Goal: Information Seeking & Learning: Learn about a topic

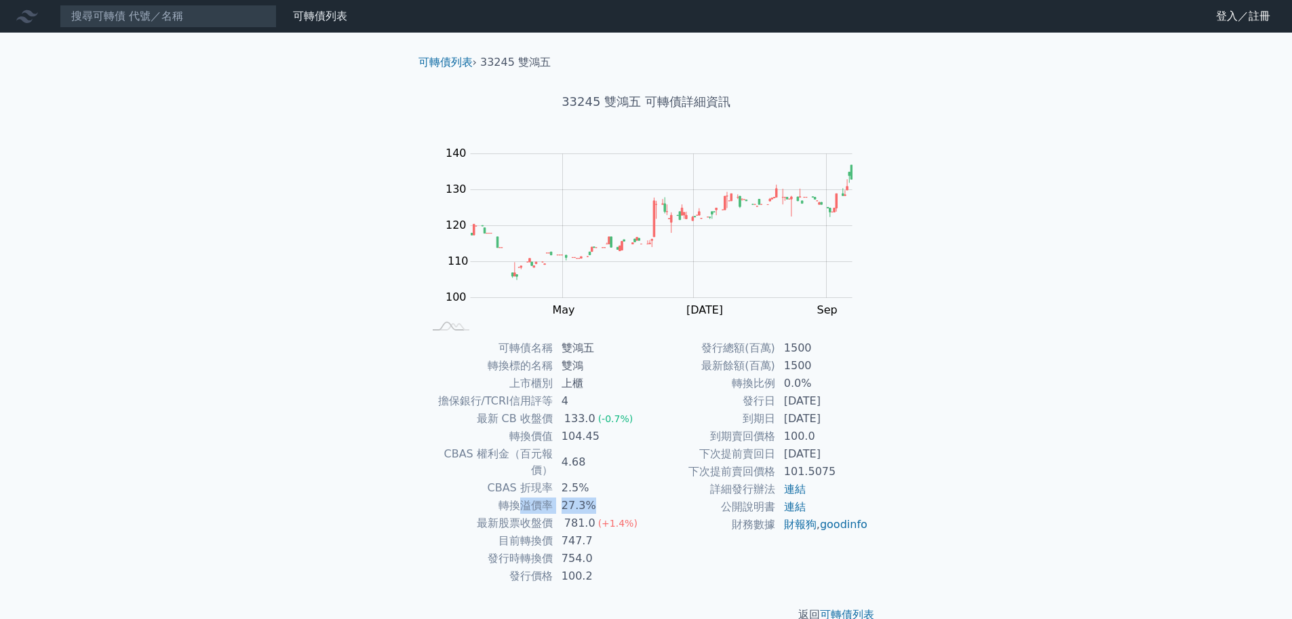
drag, startPoint x: 520, startPoint y: 489, endPoint x: 608, endPoint y: 488, distance: 88.9
click at [608, 497] on tr "轉換溢價率 27.3%" at bounding box center [535, 506] width 222 height 18
click at [608, 497] on td "27.3%" at bounding box center [600, 506] width 93 height 18
click at [361, 459] on div "可轉債列表 財務數據 可轉債列表 財務數據 登入／註冊 登入／註冊 可轉債列表 › 33245 雙鴻五 33245 雙鴻五 可轉債詳細資訊 Zoom Out …" at bounding box center [646, 322] width 1292 height 644
click at [293, 445] on div "可轉債列表 財務數據 可轉債列表 財務數據 登入／註冊 登入／註冊 可轉債列表 › 33245 雙鴻五 33245 雙鴻五 可轉債詳細資訊 Zoom Out …" at bounding box center [646, 322] width 1292 height 644
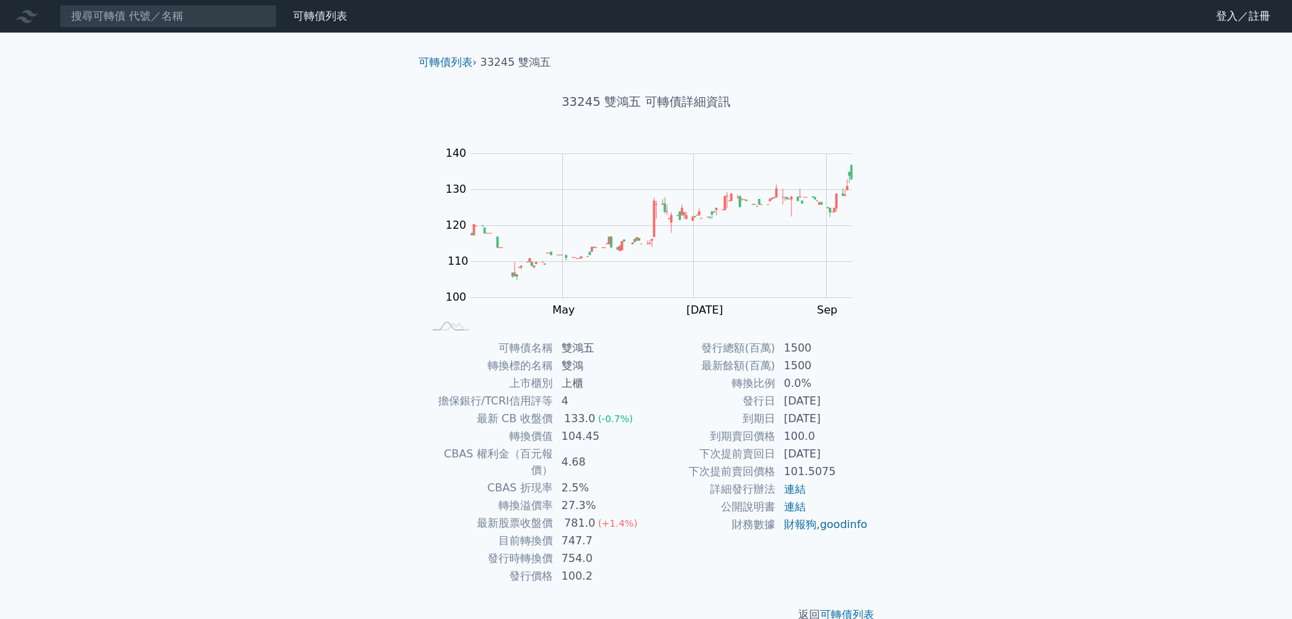
click at [716, 422] on td "到期日" at bounding box center [711, 419] width 130 height 18
drag, startPoint x: 593, startPoint y: 440, endPoint x: 493, endPoint y: 434, distance: 99.9
click at [493, 434] on tr "轉換價值 104.45" at bounding box center [535, 436] width 222 height 18
click at [493, 434] on td "轉換價值" at bounding box center [489, 436] width 130 height 18
drag, startPoint x: 490, startPoint y: 432, endPoint x: 621, endPoint y: 429, distance: 130.3
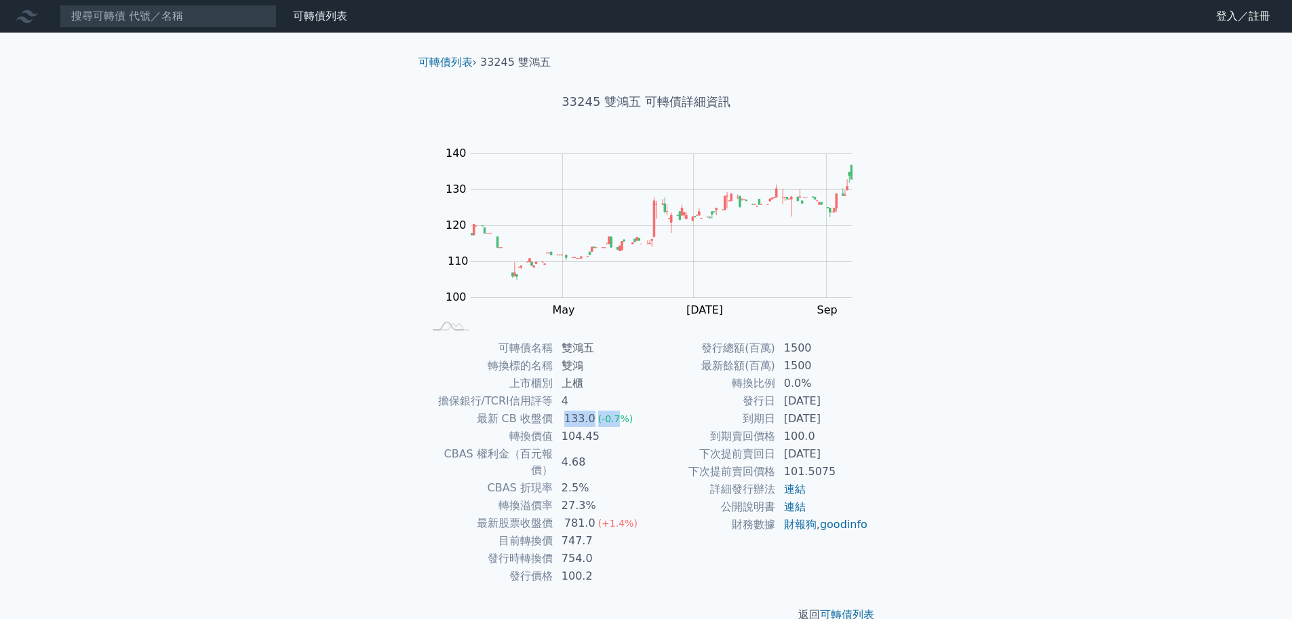
click at [618, 426] on tbody "可轉債名稱 雙鴻五 轉換標的名稱 雙鴻 上市櫃別 上櫃 擔保銀行/TCRI信用評等 4 最新 CB 收盤價 133.0 (-0.7%) 轉換價值 104.45…" at bounding box center [535, 462] width 222 height 246
click at [623, 438] on td "104.45" at bounding box center [600, 436] width 93 height 18
drag, startPoint x: 625, startPoint y: 438, endPoint x: 640, endPoint y: 480, distance: 45.5
click at [640, 480] on tbody "可轉債名稱 雙鴻五 轉換標的名稱 雙鴻 上市櫃別 上櫃 擔保銀行/TCRI信用評等 4 最新 CB 收盤價 133.0 (-0.7%) 轉換價值 104.45…" at bounding box center [535, 462] width 222 height 246
click at [640, 497] on td "27.3%" at bounding box center [600, 506] width 93 height 18
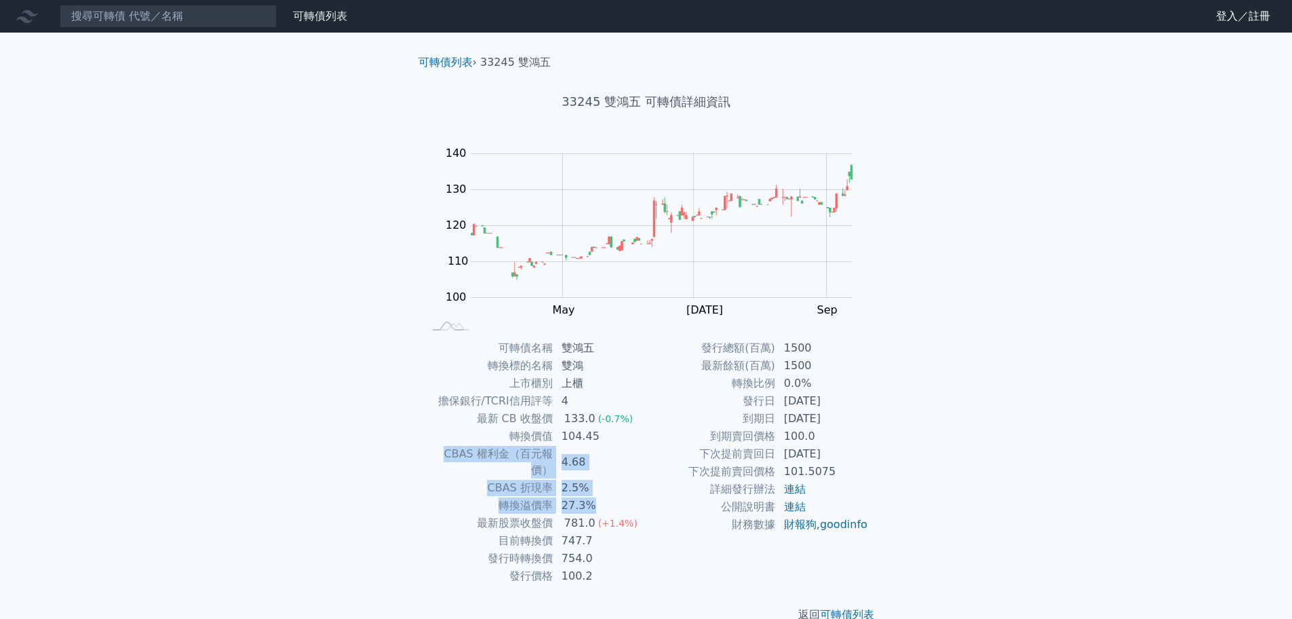
drag, startPoint x: 624, startPoint y: 482, endPoint x: 617, endPoint y: 443, distance: 40.0
click at [617, 443] on tbody "可轉債名稱 雙鴻五 轉換標的名稱 雙鴻 上市櫃別 上櫃 擔保銀行/TCRI信用評等 4 最新 CB 收盤價 133.0 (-0.7%) 轉換價值 104.45…" at bounding box center [535, 462] width 222 height 246
click at [617, 443] on td "104.45" at bounding box center [600, 436] width 93 height 18
drag, startPoint x: 623, startPoint y: 431, endPoint x: 640, endPoint y: 478, distance: 49.8
click at [640, 478] on tbody "可轉債名稱 雙鴻五 轉換標的名稱 雙鴻 上市櫃別 上櫃 擔保銀行/TCRI信用評等 4 最新 CB 收盤價 133.0 (-0.7%) 轉換價值 104.45…" at bounding box center [535, 462] width 222 height 246
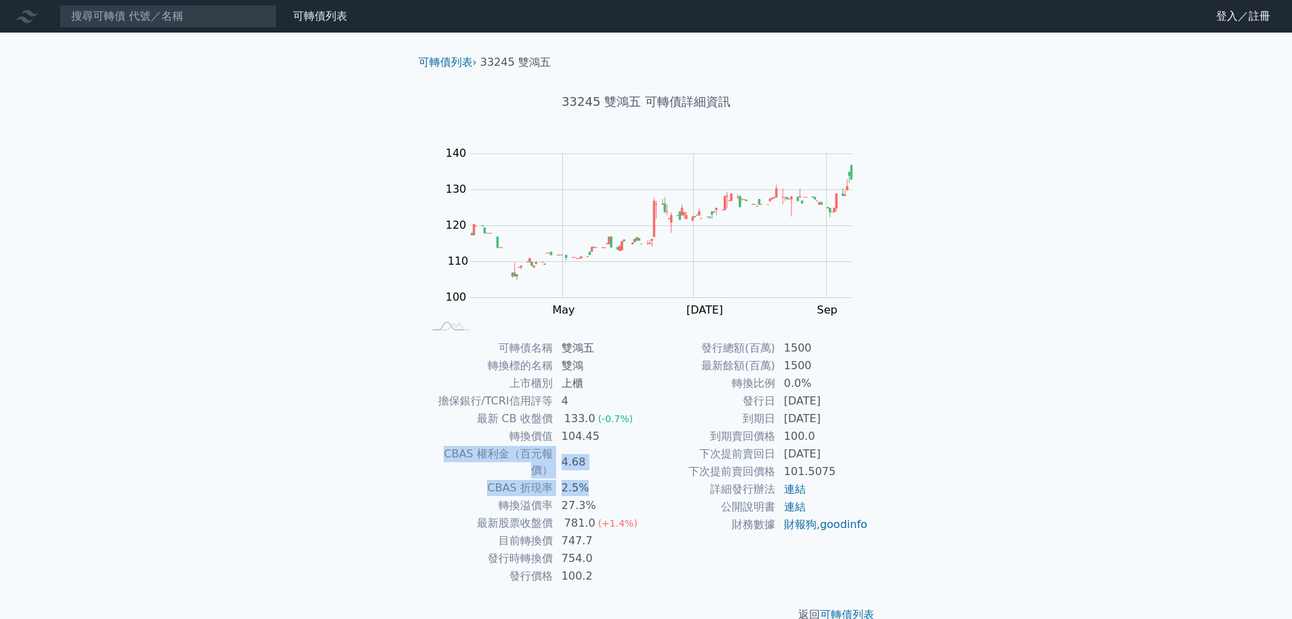
click at [640, 479] on td "2.5%" at bounding box center [600, 488] width 93 height 18
click at [270, 279] on div "可轉債列表 財務數據 可轉債列表 財務數據 登入／註冊 登入／註冊 可轉債列表 › 33245 雙鴻五 33245 雙鴻五 可轉債詳細資訊 Zoom Out …" at bounding box center [646, 322] width 1292 height 644
click at [202, 385] on div "可轉債列表 財務數據 可轉債列表 財務數據 登入／註冊 登入／註冊 可轉債列表 › 33245 雙鴻五 33245 雙鴻五 可轉債詳細資訊 Zoom Out …" at bounding box center [646, 322] width 1292 height 644
click at [286, 198] on div "可轉債列表 財務數據 可轉債列表 財務數據 登入／註冊 登入／註冊 可轉債列表 › 33245 雙鴻五 33245 雙鴻五 可轉債詳細資訊 Zoom Out …" at bounding box center [646, 322] width 1292 height 644
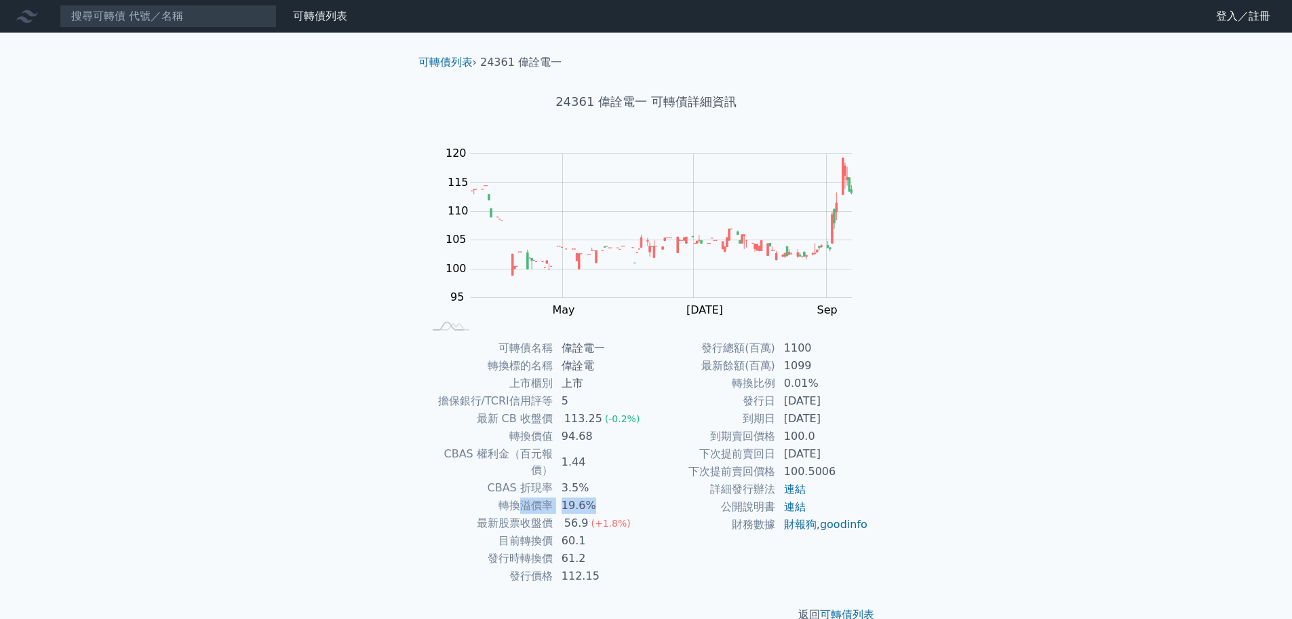
drag, startPoint x: 519, startPoint y: 491, endPoint x: 601, endPoint y: 487, distance: 82.2
click at [601, 497] on tr "轉換溢價率 19.6%" at bounding box center [535, 506] width 222 height 18
click at [601, 497] on td "19.6%" at bounding box center [600, 506] width 93 height 18
drag, startPoint x: 598, startPoint y: 489, endPoint x: 509, endPoint y: 486, distance: 88.9
click at [509, 497] on tr "轉換溢價率 19.6%" at bounding box center [535, 506] width 222 height 18
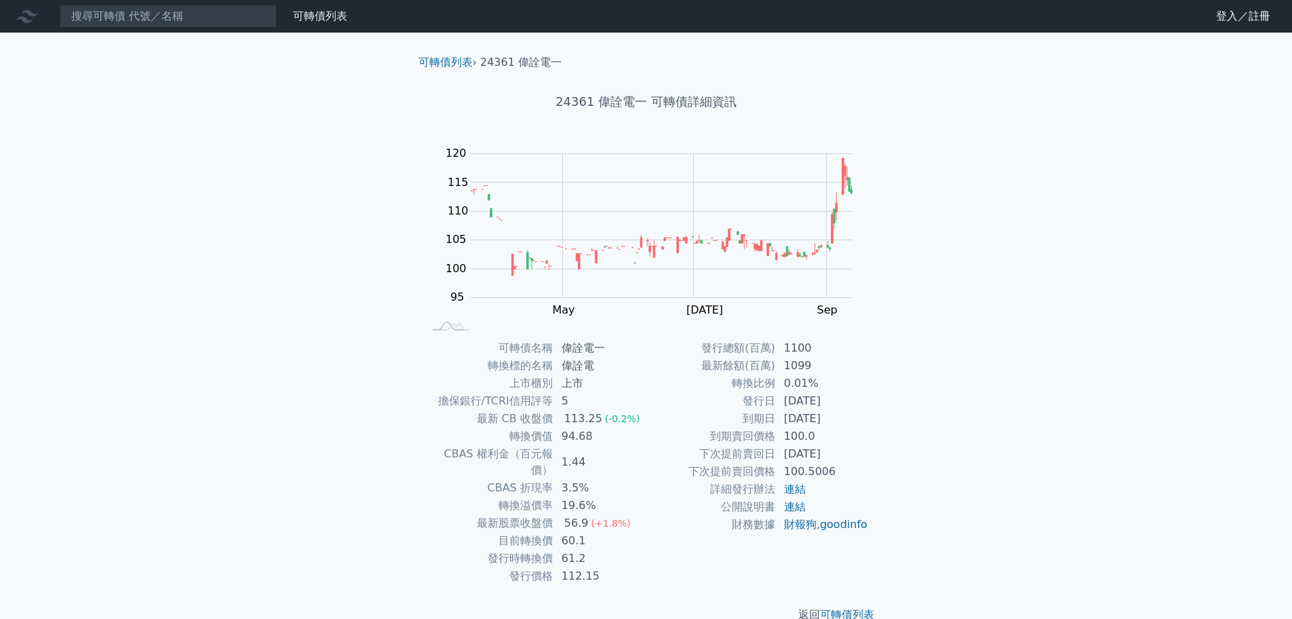
click at [508, 497] on td "轉換溢價率" at bounding box center [489, 506] width 130 height 18
drag, startPoint x: 594, startPoint y: 500, endPoint x: 633, endPoint y: 497, distance: 39.4
click at [633, 497] on tbody "可轉債名稱 偉詮電一 轉換標的名稱 偉詮電 上市櫃別 上市 擔保銀行/TCRI信用評等 5 最新 CB 收盤價 113.25 (-0.2%) 轉換價值 94.…" at bounding box center [535, 462] width 222 height 246
click at [633, 514] on td "56.9 (+1.8%)" at bounding box center [600, 523] width 93 height 18
drag, startPoint x: 559, startPoint y: 487, endPoint x: 621, endPoint y: 486, distance: 62.4
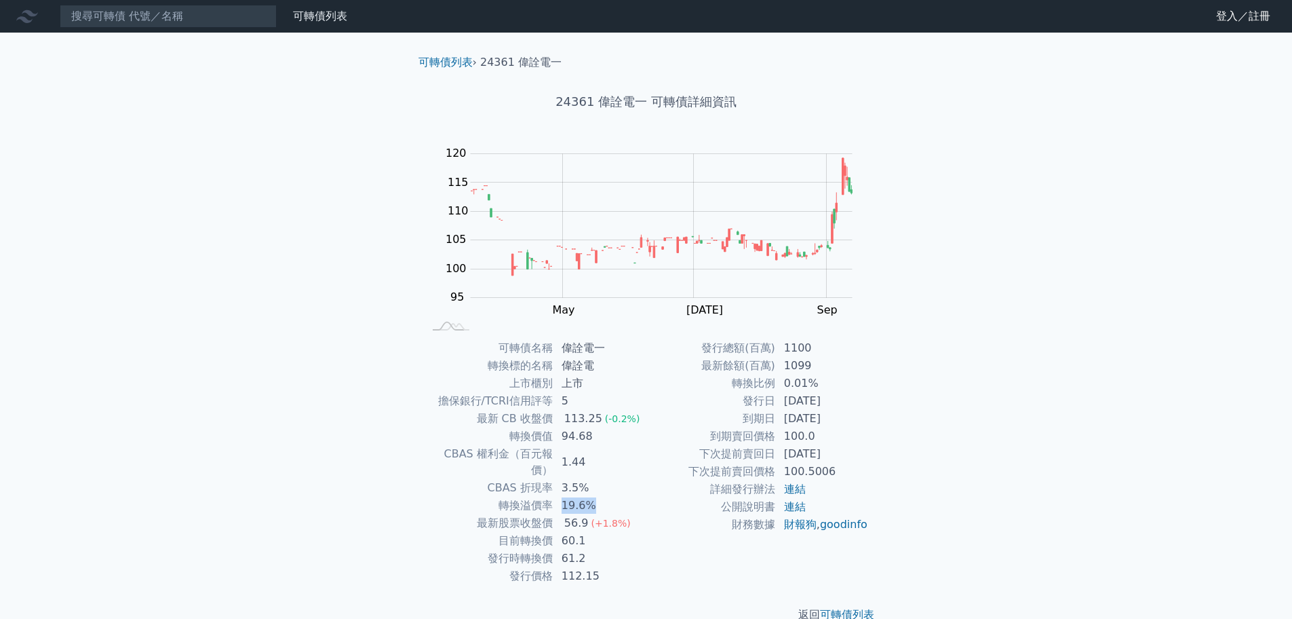
click at [621, 497] on td "19.6%" at bounding box center [600, 506] width 93 height 18
click at [675, 457] on td "下次提前賣回日" at bounding box center [711, 454] width 130 height 18
drag, startPoint x: 796, startPoint y: 419, endPoint x: 892, endPoint y: 419, distance: 95.6
click at [893, 419] on div "可轉債列表 › 24361 偉詮電一 24361 偉詮電一 可轉債詳細資訊 Zoom Out 100 85 90 95 100 105 110 115 120…" at bounding box center [646, 339] width 521 height 612
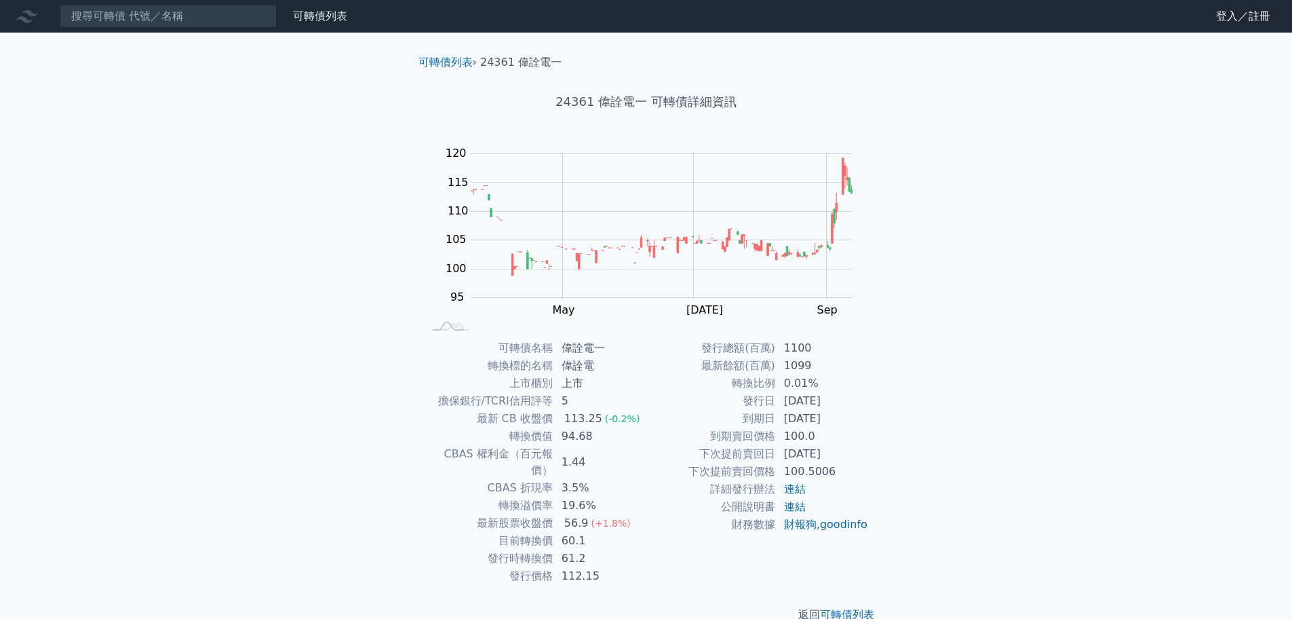
click at [891, 421] on div "可轉債列表 › 24361 偉詮電一 24361 偉詮電一 可轉債詳細資訊 Zoom Out 100 85 90 95 100 105 110 115 120…" at bounding box center [646, 339] width 521 height 612
click at [334, 381] on div "可轉債列表 財務數據 可轉債列表 財務數據 登入／註冊 登入／註冊 可轉債列表 › 24361 偉詮電一 24361 偉詮電一 可轉債詳細資訊 Zoom Ou…" at bounding box center [646, 322] width 1292 height 644
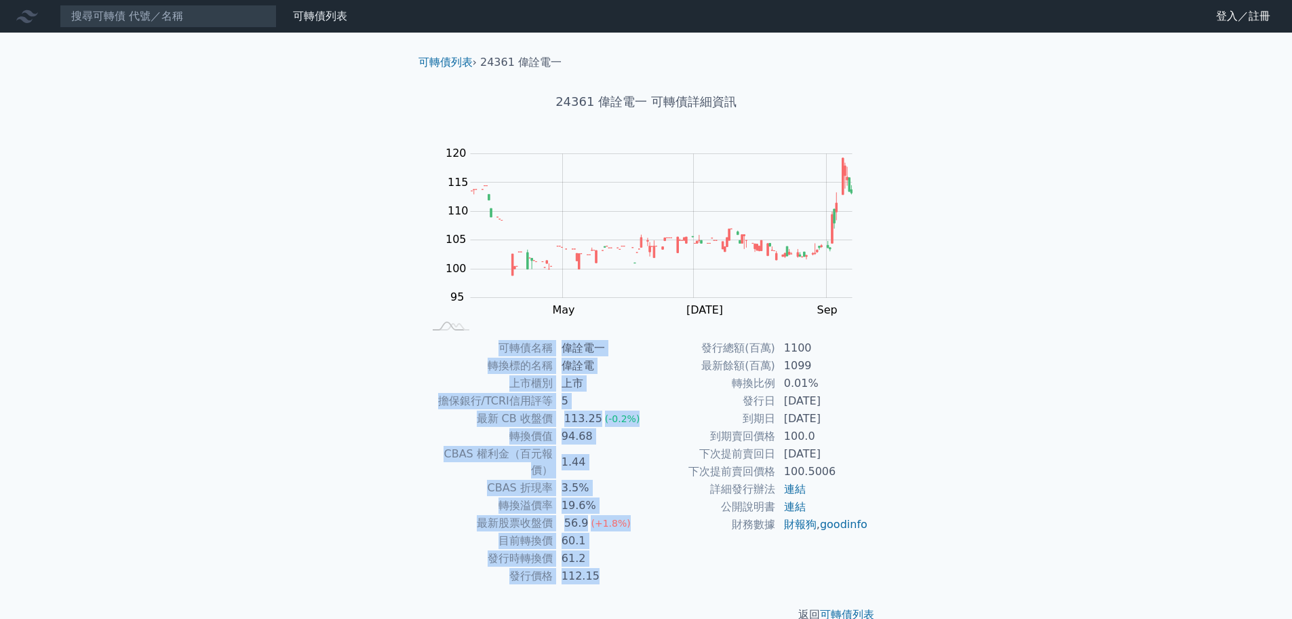
drag, startPoint x: 461, startPoint y: 344, endPoint x: 885, endPoint y: 473, distance: 443.9
click at [878, 475] on div "可轉債名稱 偉詮電一 轉換標的名稱 偉詮電 上市櫃別 上市 擔保銀行/TCRI信用評等 5 最新 CB 收盤價 113.25 (-0.2%) 轉換價值 94.…" at bounding box center [647, 462] width 478 height 246
click at [887, 473] on div "可轉債列表 › 24361 偉詮電一 24361 偉詮電一 可轉債詳細資訊 Zoom Out 100 85 90 95 100 105 110 115 120…" at bounding box center [646, 339] width 521 height 612
drag, startPoint x: 880, startPoint y: 473, endPoint x: 376, endPoint y: 406, distance: 508.5
click at [376, 406] on div "可轉債列表 財務數據 可轉債列表 財務數據 登入／註冊 登入／註冊 可轉債列表 › 24361 偉詮電一 24361 偉詮電一 可轉債詳細資訊 Zoom Ou…" at bounding box center [646, 322] width 1292 height 644
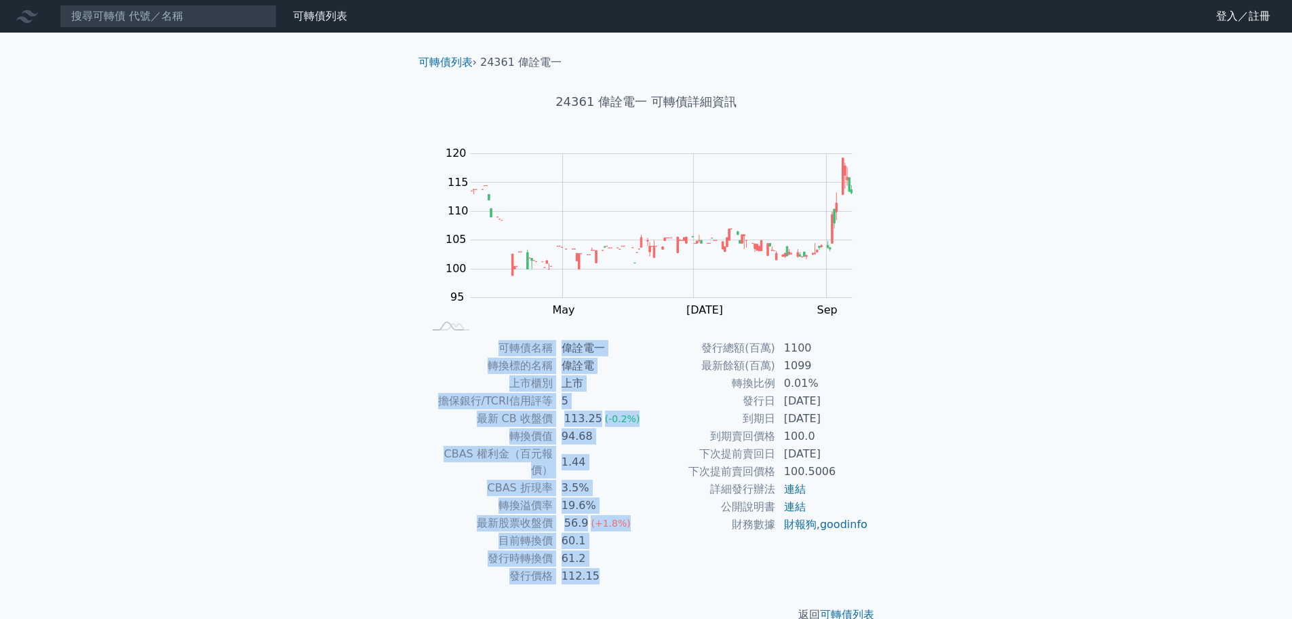
click at [376, 405] on div "可轉債列表 財務數據 可轉債列表 財務數據 登入／註冊 登入／註冊 可轉債列表 › 24361 偉詮電一 24361 偉詮電一 可轉債詳細資訊 Zoom Ou…" at bounding box center [646, 322] width 1292 height 644
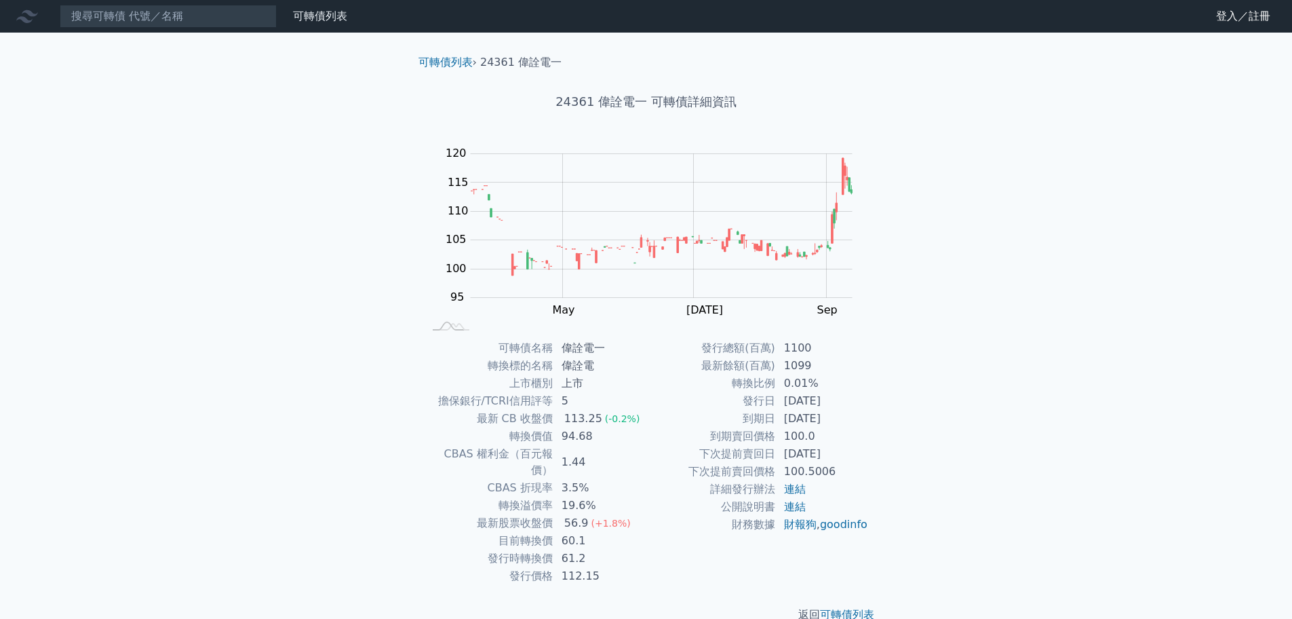
click at [368, 426] on div "可轉債列表 財務數據 可轉債列表 財務數據 登入／註冊 登入／註冊 可轉債列表 › 24361 偉詮電一 24361 偉詮電一 可轉債詳細資訊 Zoom Ou…" at bounding box center [646, 322] width 1292 height 644
click at [248, 232] on div "可轉債列表 財務數據 可轉債列表 財務數據 登入／註冊 登入／註冊 可轉債列表 › 24361 偉詮電一 24361 偉詮電一 可轉債詳細資訊 Zoom Ou…" at bounding box center [646, 322] width 1292 height 644
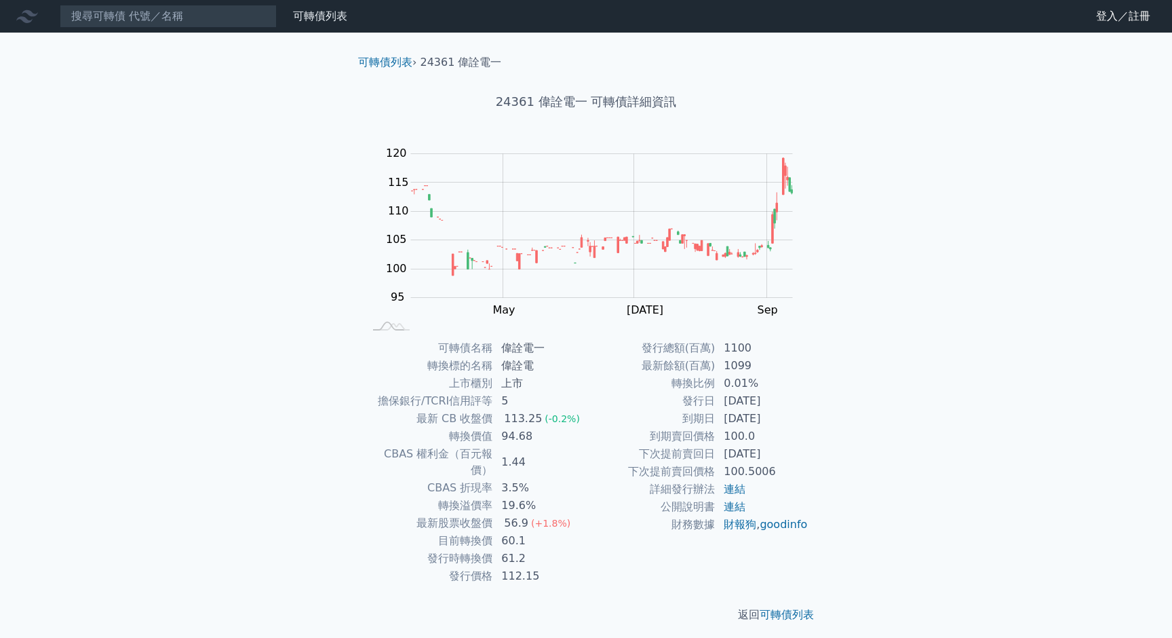
click at [366, 371] on td "轉換標的名稱" at bounding box center [429, 366] width 130 height 18
click at [911, 347] on div "可轉債列表 財務數據 可轉債列表 財務數據 登入／註冊 登入／註冊 可轉債列表 › 24361 偉詮電一 24361 偉詮電一 可轉債詳細資訊 Zoom Ou…" at bounding box center [586, 322] width 1172 height 644
click at [193, 359] on div "可轉債列表 財務數據 可轉債列表 財務數據 登入／註冊 登入／註冊 可轉債列表 › 24361 偉詮電一 24361 偉詮電一 可轉債詳細資訊 Zoom Ou…" at bounding box center [586, 322] width 1172 height 644
